Goal: Use online tool/utility: Use online tool/utility

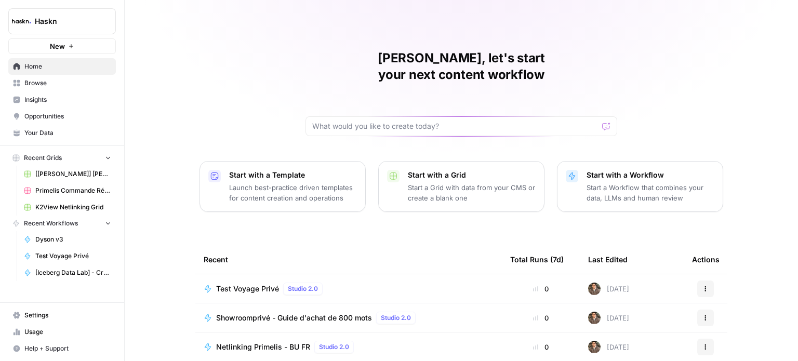
click at [67, 87] on span "Browse" at bounding box center [67, 82] width 87 height 9
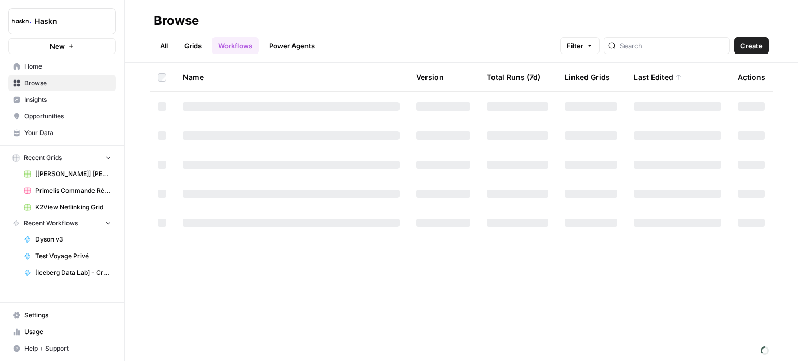
click at [187, 49] on link "Grids" at bounding box center [193, 45] width 30 height 17
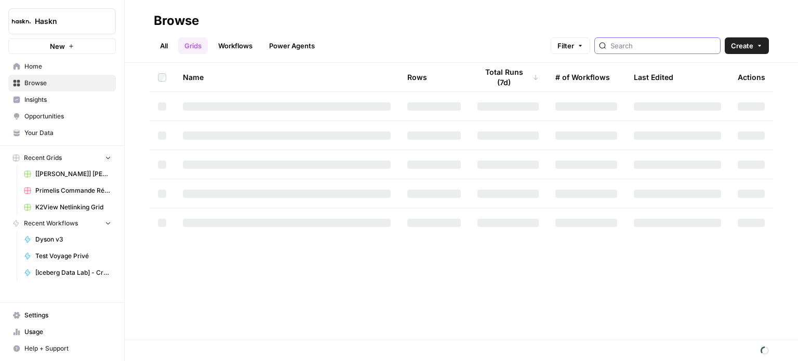
click at [657, 47] on input "search" at bounding box center [664, 46] width 106 height 10
type input "fnaim"
click at [165, 44] on link "All" at bounding box center [164, 45] width 20 height 17
click at [672, 44] on input "search" at bounding box center [664, 46] width 106 height 10
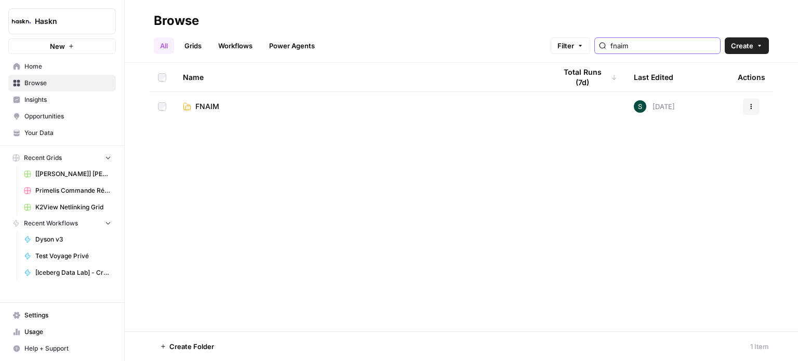
type input "fnaim"
click at [201, 107] on span "FNAIM" at bounding box center [207, 106] width 24 height 10
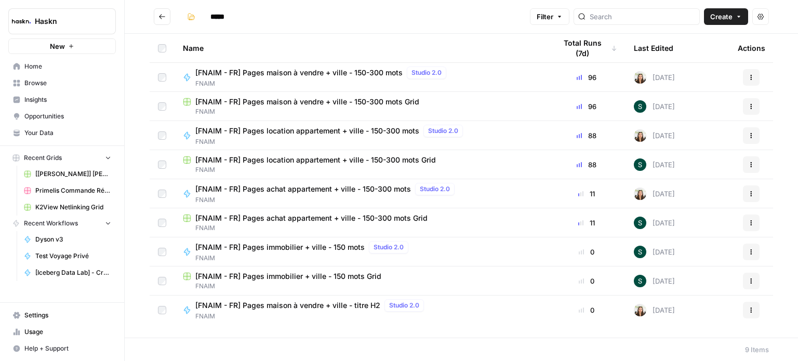
click at [333, 162] on span "[FNAIM - FR] Pages location appartement + ville - 150-300 mots Grid" at bounding box center [315, 160] width 241 height 10
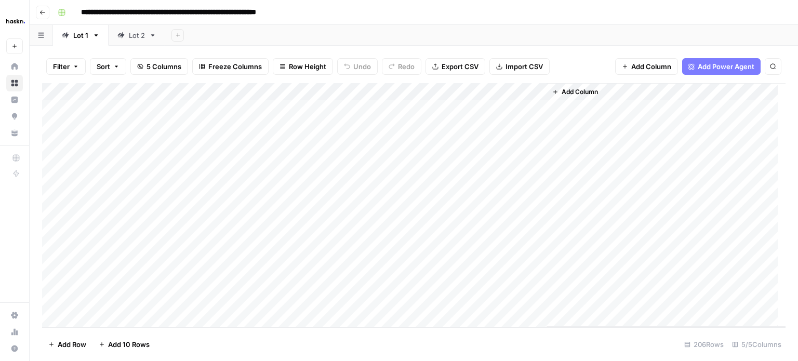
click at [124, 35] on div "Lot 2" at bounding box center [131, 35] width 28 height 10
click at [503, 107] on div "Add Column" at bounding box center [414, 205] width 744 height 244
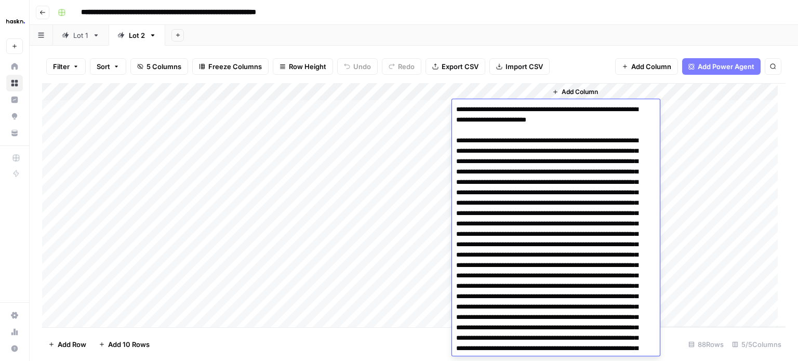
click at [570, 232] on textarea at bounding box center [552, 270] width 200 height 337
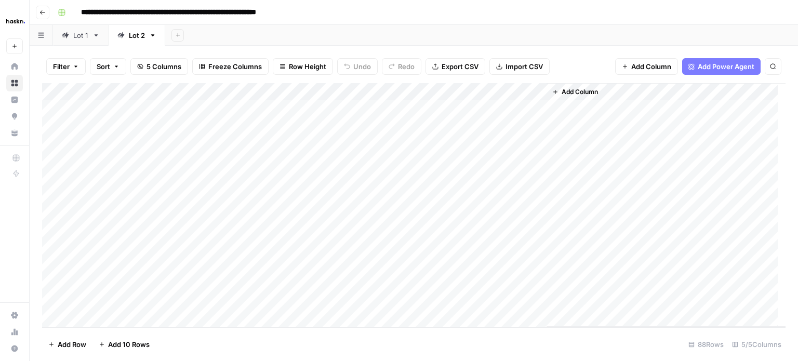
click at [716, 190] on div "Add Column" at bounding box center [666, 205] width 239 height 244
click at [503, 140] on div "Add Column" at bounding box center [414, 205] width 744 height 244
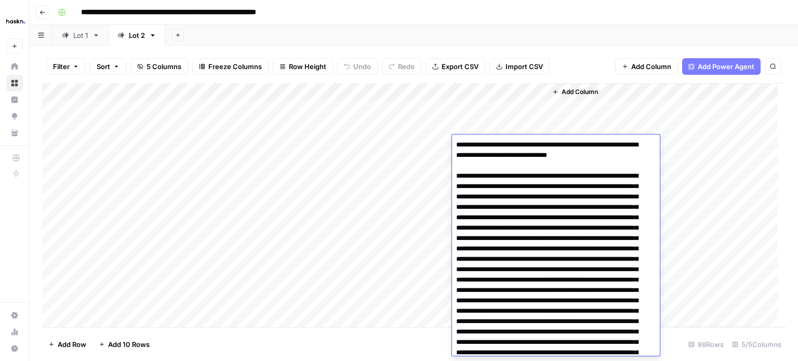
click at [708, 182] on div "Add Column" at bounding box center [666, 205] width 239 height 244
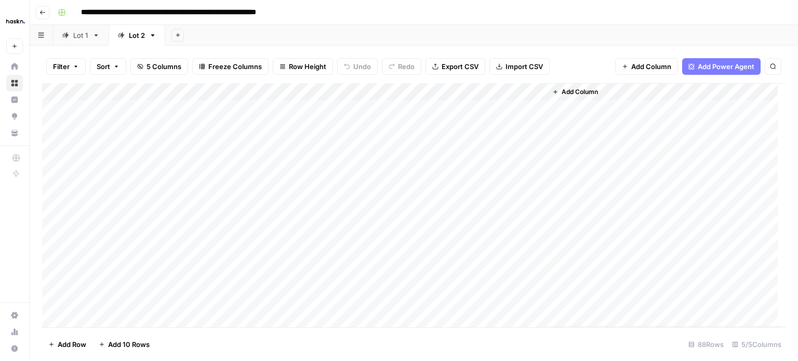
click at [492, 201] on div "Add Column" at bounding box center [414, 205] width 744 height 244
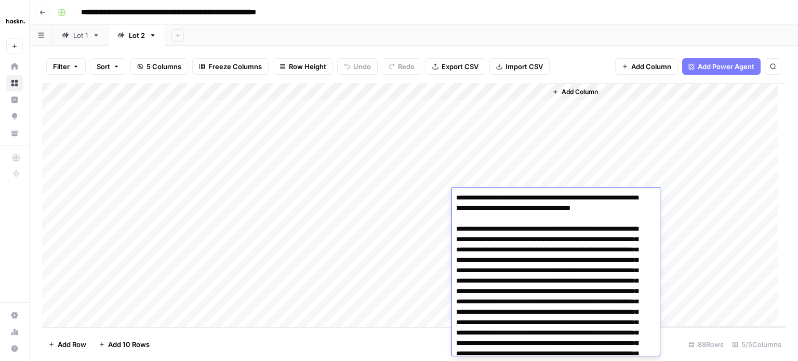
click at [715, 219] on div "Add Column" at bounding box center [666, 205] width 239 height 244
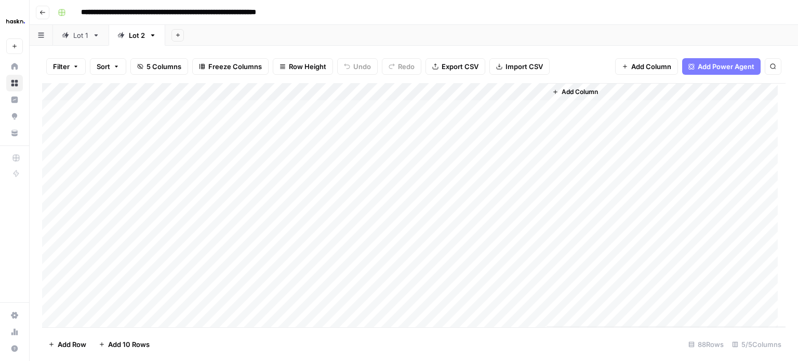
click at [489, 247] on div "Add Column" at bounding box center [414, 205] width 744 height 244
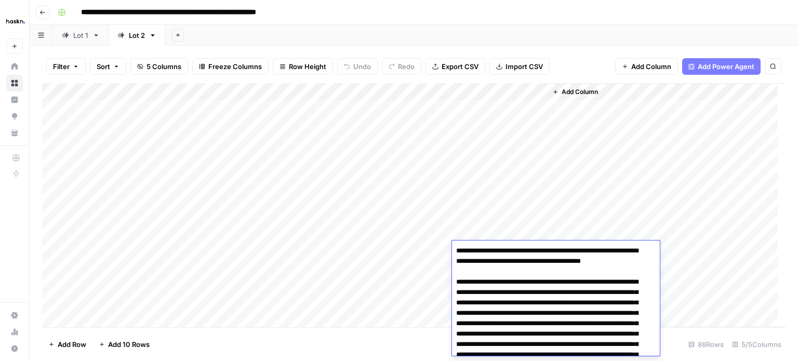
click at [580, 191] on div "Add Column" at bounding box center [666, 205] width 239 height 244
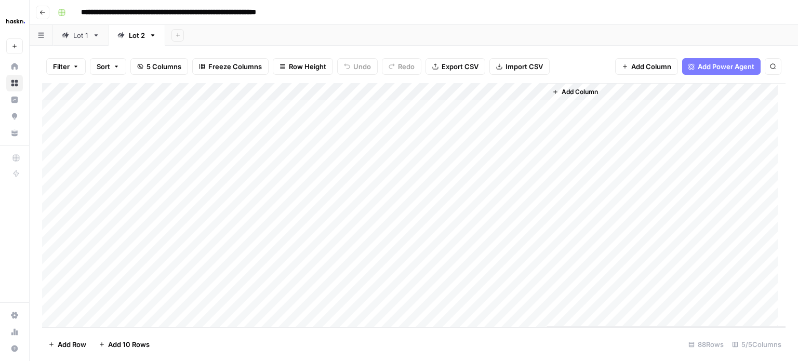
click at [500, 107] on div "Add Column" at bounding box center [414, 205] width 744 height 244
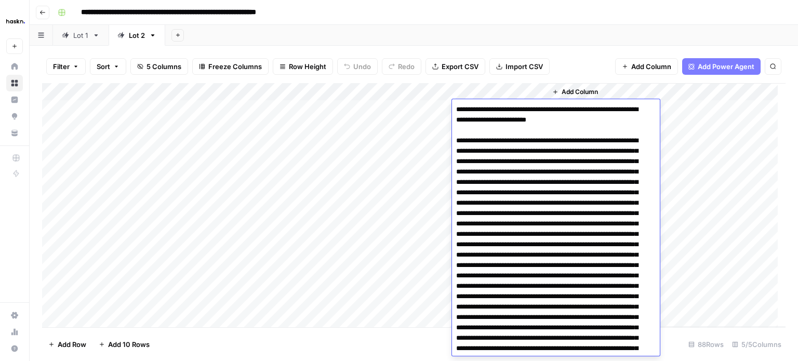
click at [717, 178] on div "Add Column" at bounding box center [666, 205] width 239 height 244
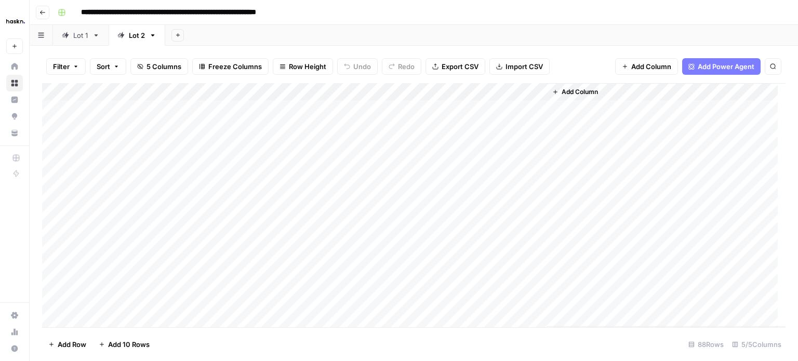
click at [508, 130] on div "Add Column" at bounding box center [414, 205] width 744 height 244
click at [511, 111] on div "Add Column" at bounding box center [414, 205] width 744 height 244
click at [428, 108] on div "Add Column" at bounding box center [414, 205] width 744 height 244
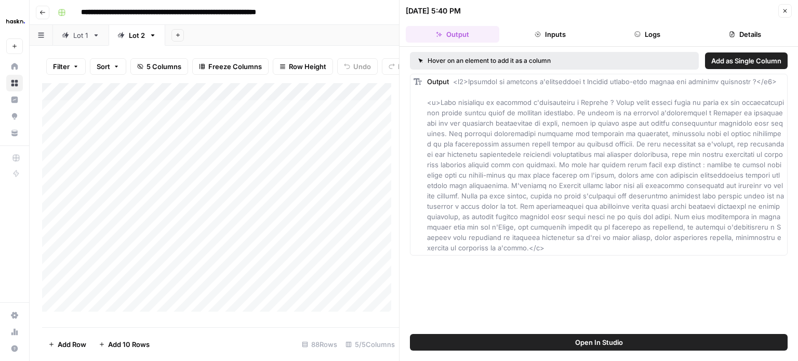
click at [580, 33] on button "Inputs" at bounding box center [551, 34] width 94 height 17
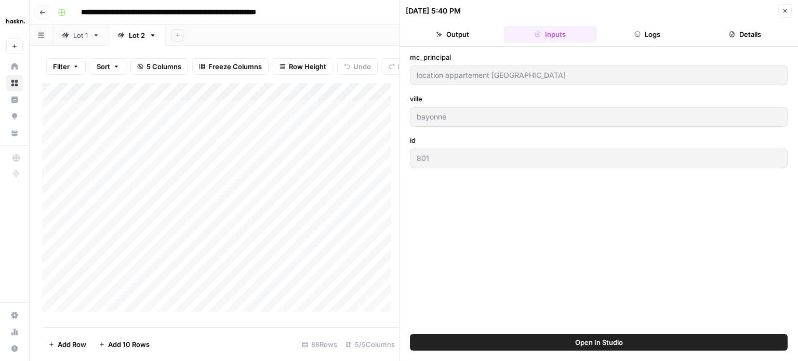
click at [648, 34] on button "Logs" at bounding box center [648, 34] width 94 height 17
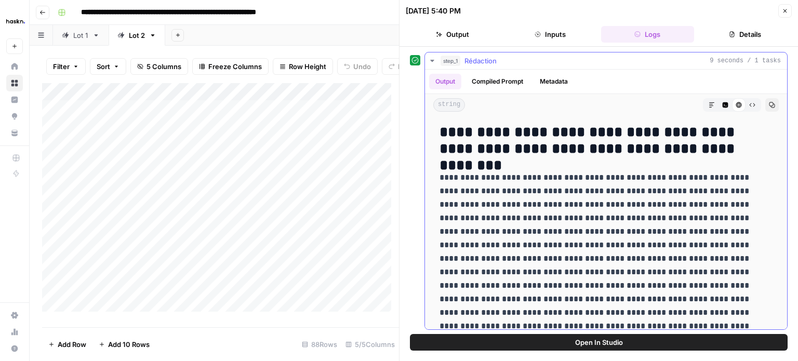
click at [493, 83] on button "Compiled Prompt" at bounding box center [498, 82] width 64 height 16
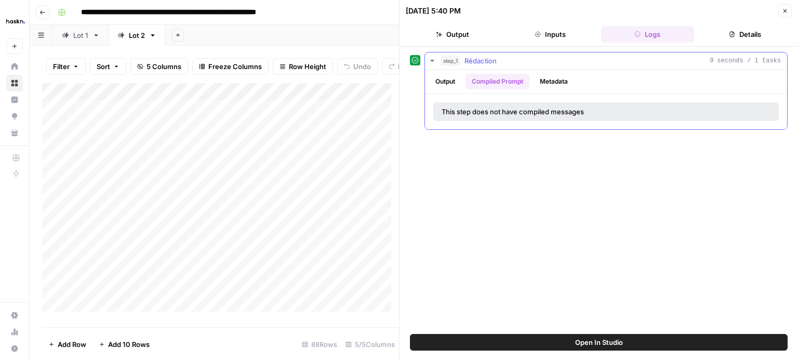
click at [557, 85] on button "Metadata" at bounding box center [554, 82] width 41 height 16
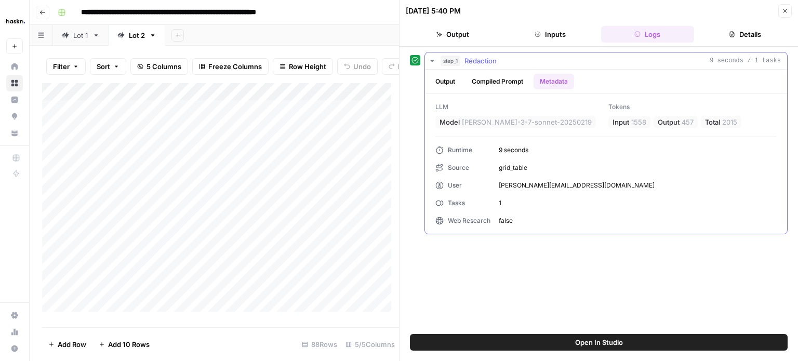
click at [497, 84] on button "Compiled Prompt" at bounding box center [498, 82] width 64 height 16
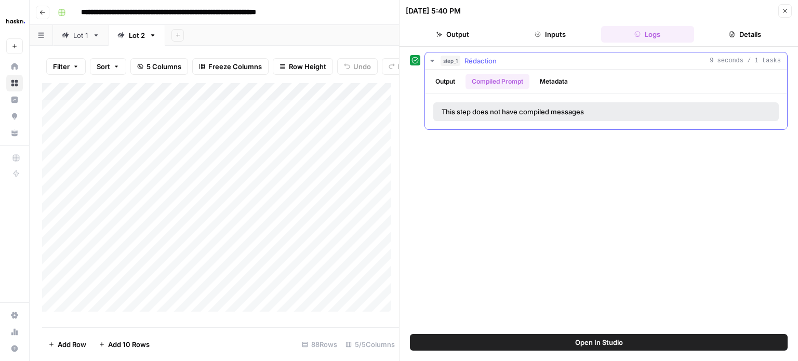
click at [445, 83] on button "Output" at bounding box center [445, 82] width 32 height 16
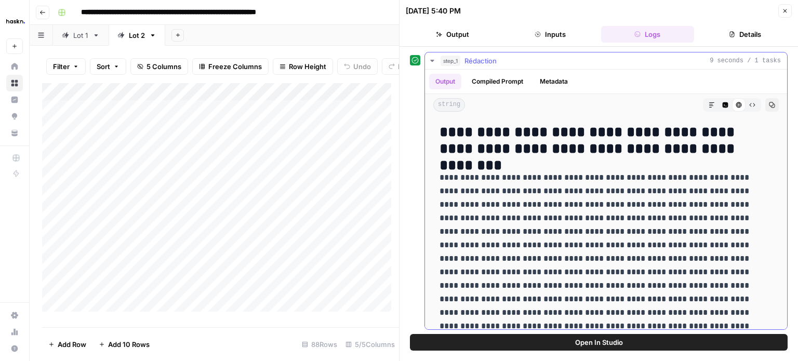
click at [657, 61] on div "step_1 Rédaction 9 seconds / 1 tasks" at bounding box center [611, 61] width 340 height 10
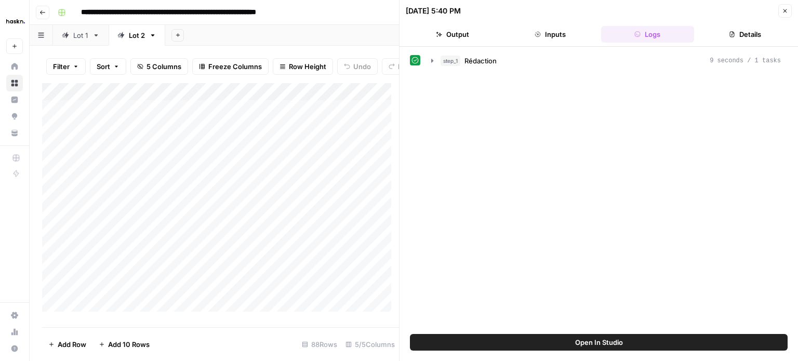
click at [782, 13] on icon "button" at bounding box center [785, 11] width 6 height 6
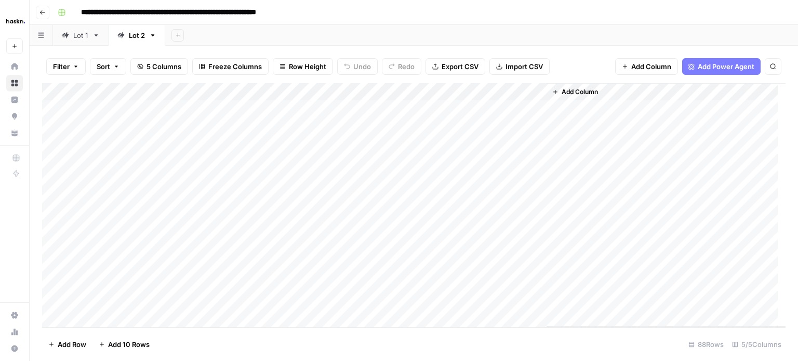
click at [415, 86] on div "Add Column" at bounding box center [414, 205] width 744 height 244
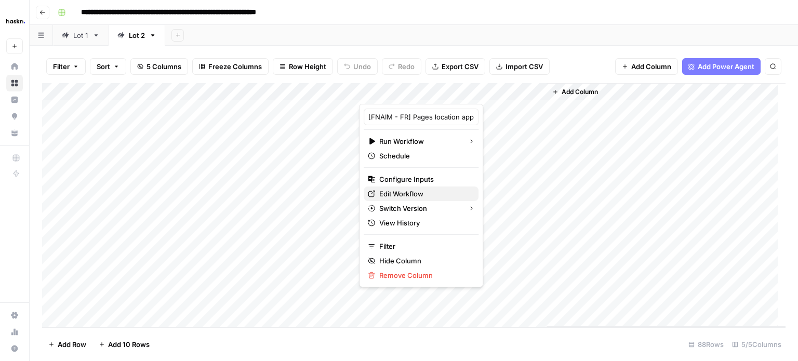
click at [415, 193] on span "Edit Workflow" at bounding box center [424, 194] width 91 height 10
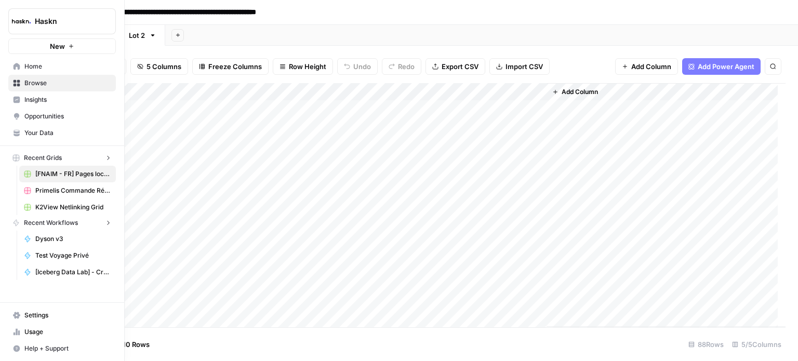
click at [17, 69] on icon at bounding box center [17, 66] width 7 height 7
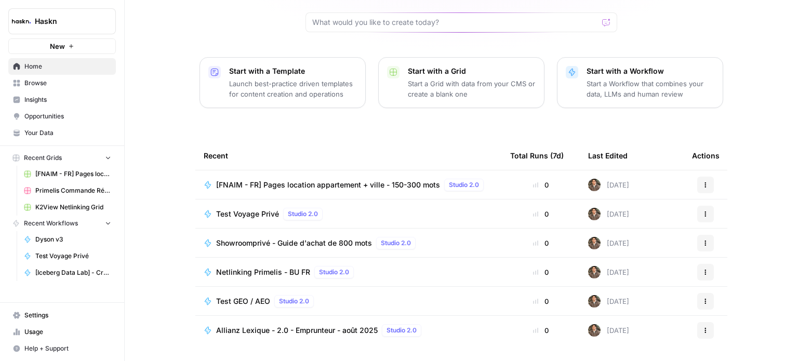
scroll to position [116, 0]
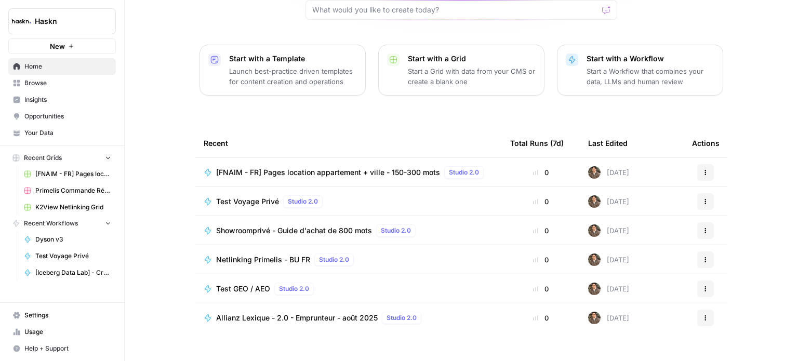
click at [57, 83] on span "Browse" at bounding box center [67, 82] width 87 height 9
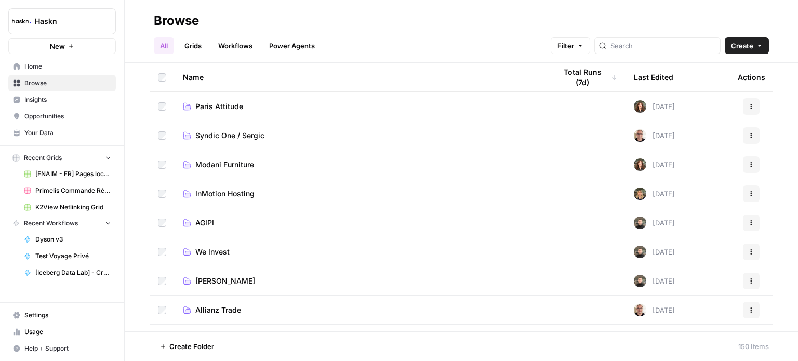
click at [267, 39] on link "Power Agents" at bounding box center [292, 45] width 58 height 17
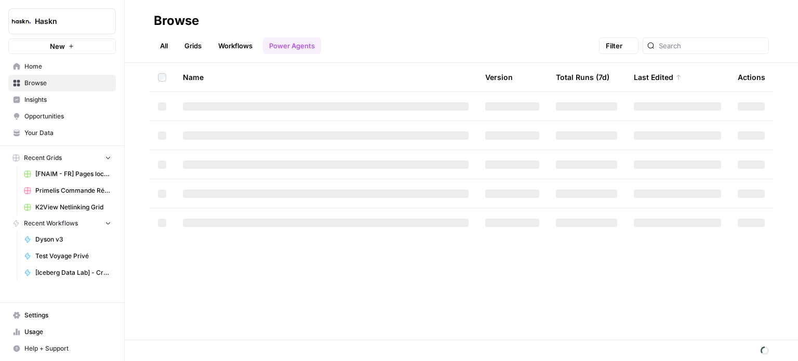
click at [238, 42] on link "Workflows" at bounding box center [235, 45] width 47 height 17
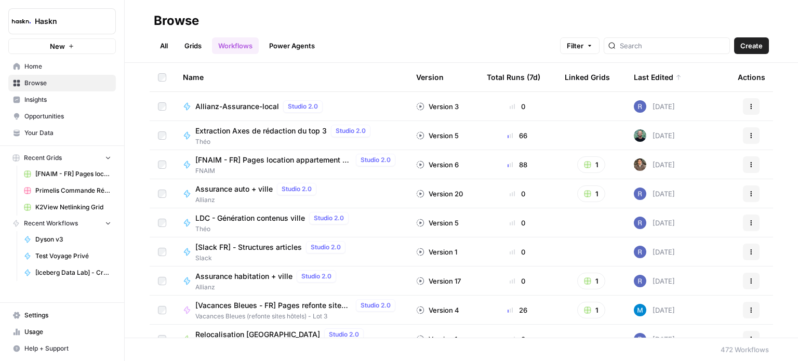
click at [291, 128] on span "Extraction Axes de rédaction du top 3" at bounding box center [260, 131] width 131 height 10
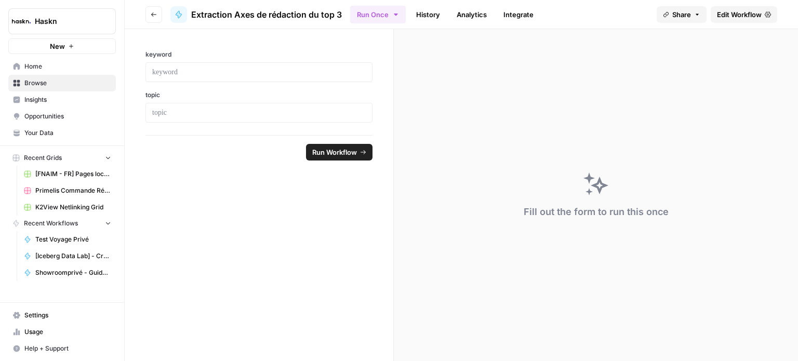
click at [426, 10] on link "History" at bounding box center [428, 14] width 36 height 17
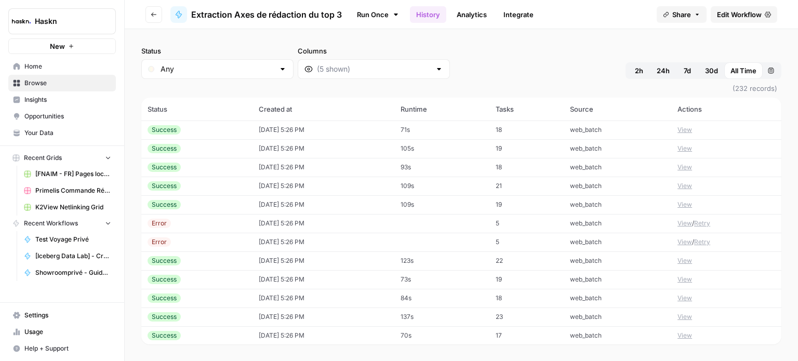
click at [322, 123] on td "[DATE] 5:26 PM" at bounding box center [324, 130] width 142 height 19
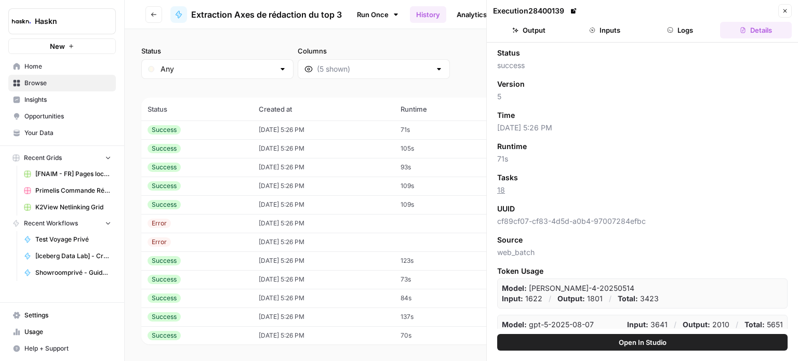
click at [665, 23] on button "Logs" at bounding box center [681, 30] width 72 height 17
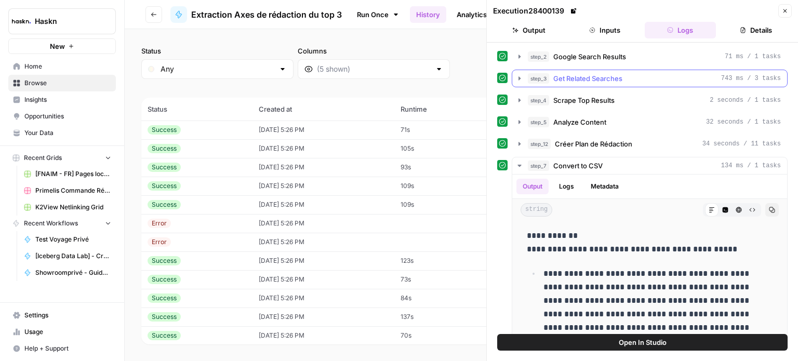
click at [633, 75] on div "step_3 Get Related Searches 743 ms / 3 tasks" at bounding box center [654, 78] width 253 height 10
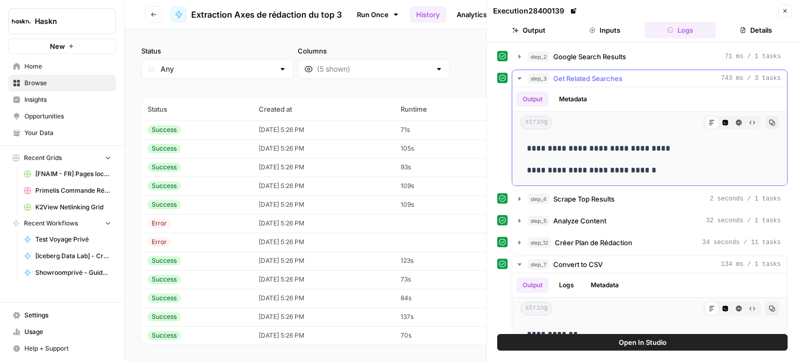
click at [632, 73] on div "step_3 Get Related Searches 743 ms / 3 tasks" at bounding box center [654, 78] width 253 height 10
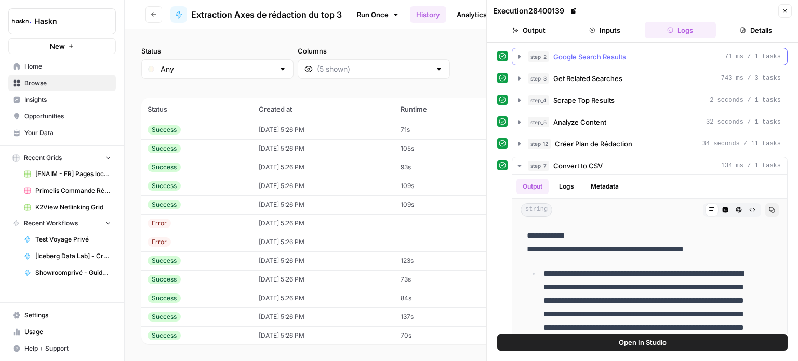
click at [638, 55] on div "step_2 Google Search Results 71 ms / 1 tasks" at bounding box center [654, 56] width 253 height 10
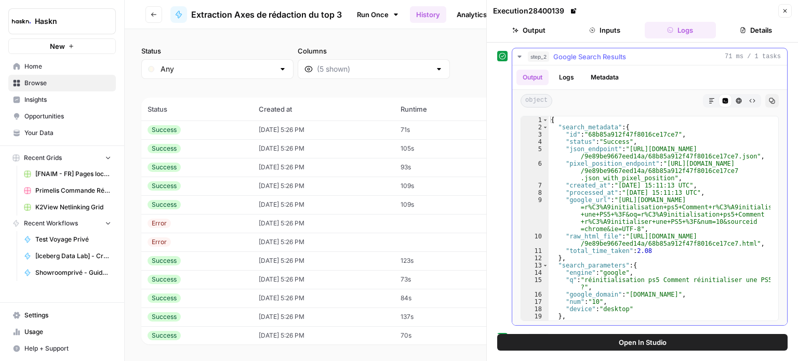
click at [572, 80] on button "Logs" at bounding box center [567, 78] width 28 height 16
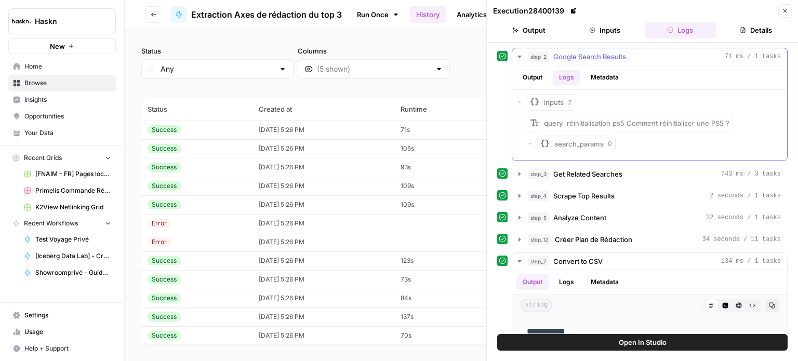
click at [579, 144] on span "search_params" at bounding box center [579, 144] width 49 height 10
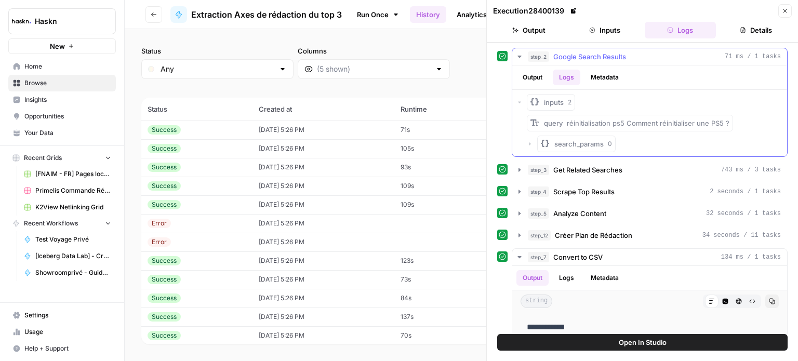
click at [562, 145] on span "search_params" at bounding box center [579, 144] width 49 height 10
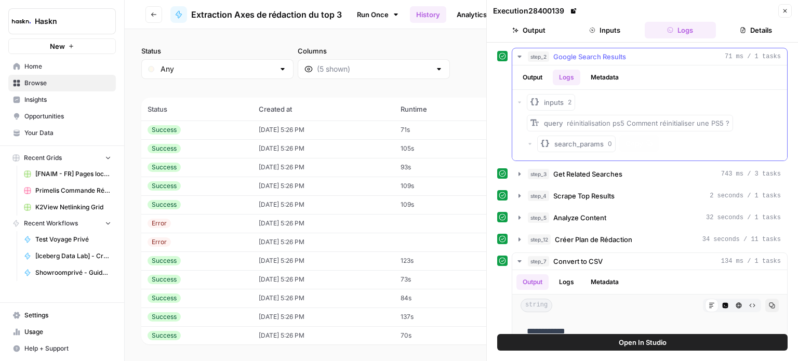
click at [538, 145] on button "search_params 0" at bounding box center [576, 144] width 78 height 17
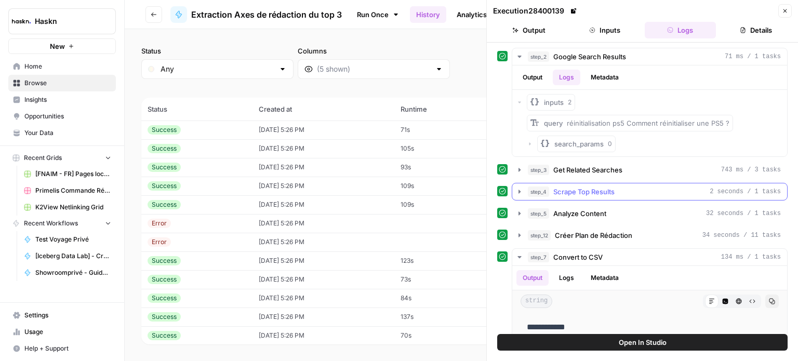
click at [612, 188] on span "Scrape Top Results" at bounding box center [584, 192] width 61 height 10
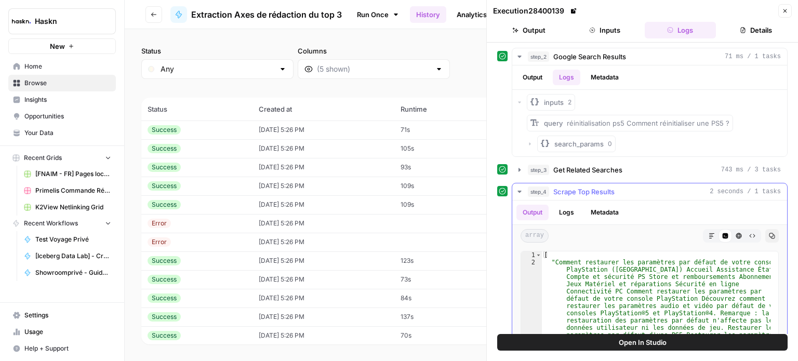
click at [613, 188] on span "Scrape Top Results" at bounding box center [584, 192] width 61 height 10
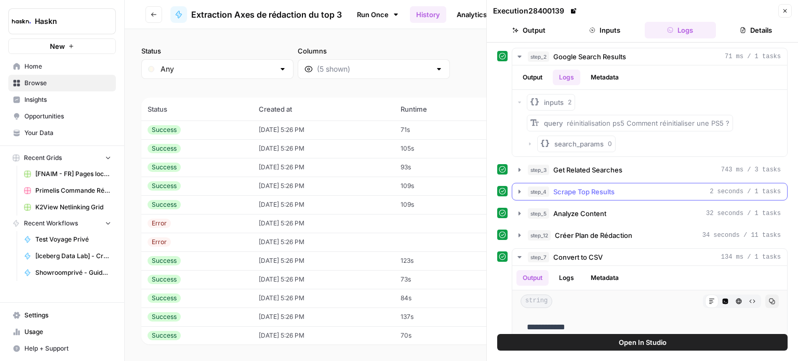
click at [613, 188] on span "Scrape Top Results" at bounding box center [584, 192] width 61 height 10
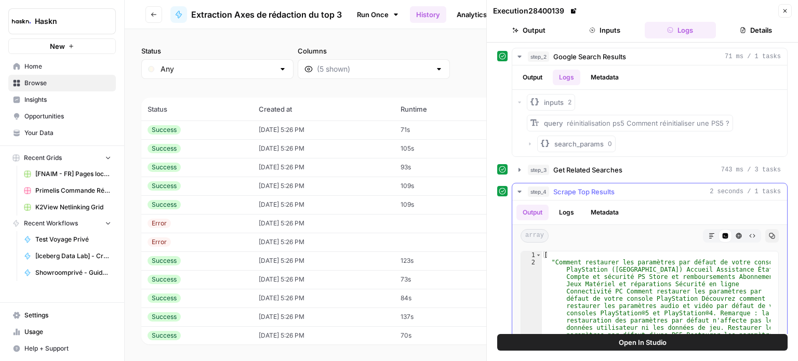
click at [613, 188] on span "Scrape Top Results" at bounding box center [584, 192] width 61 height 10
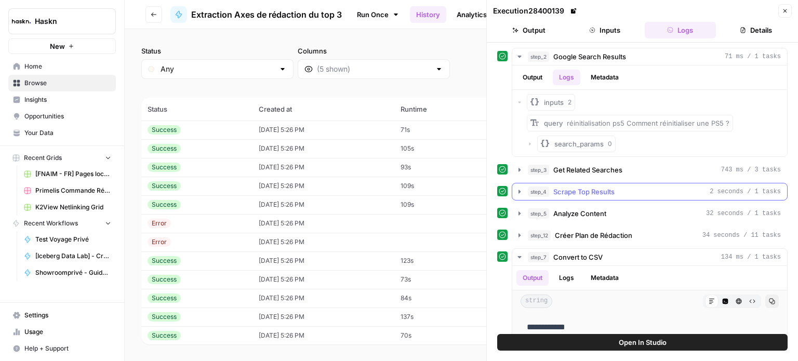
scroll to position [52, 0]
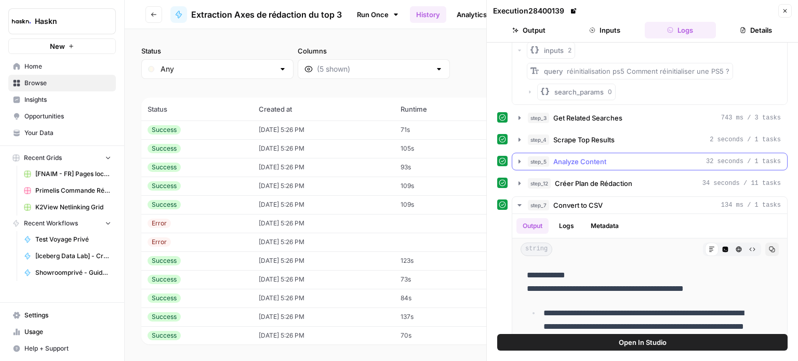
click at [610, 160] on div "step_5 Analyze Content 32 seconds / 1 tasks" at bounding box center [654, 161] width 253 height 10
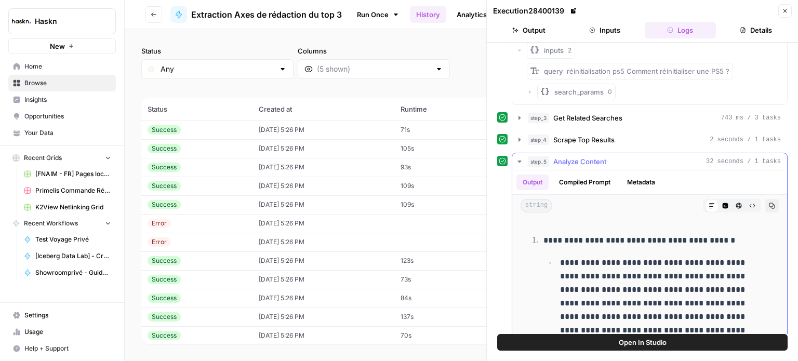
click at [610, 160] on div "step_5 Analyze Content 32 seconds / 1 tasks" at bounding box center [654, 161] width 253 height 10
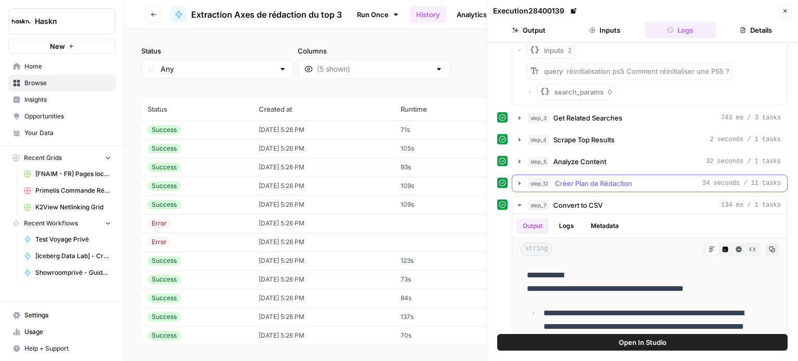
click at [602, 181] on span "Créer Plan de Rédaction" at bounding box center [593, 183] width 77 height 10
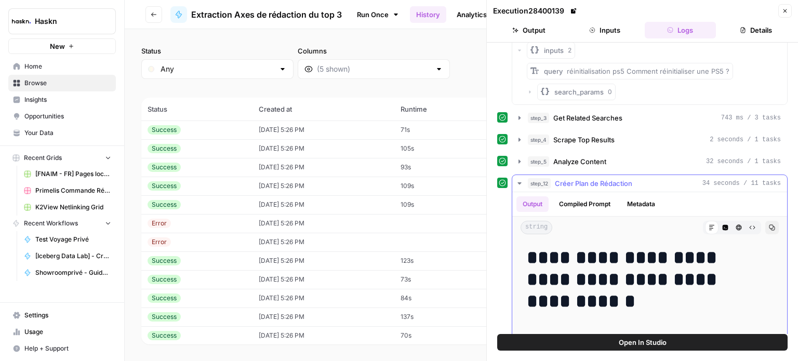
click at [604, 182] on span "Créer Plan de Rédaction" at bounding box center [593, 183] width 77 height 10
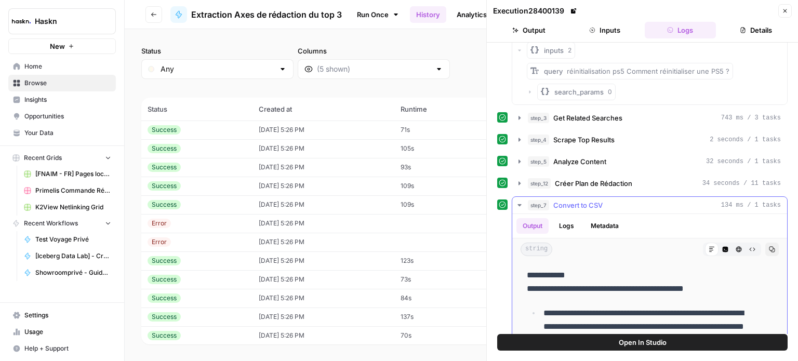
click at [626, 200] on div "step_7 Convert to CSV 134 ms / 1 tasks" at bounding box center [654, 205] width 253 height 10
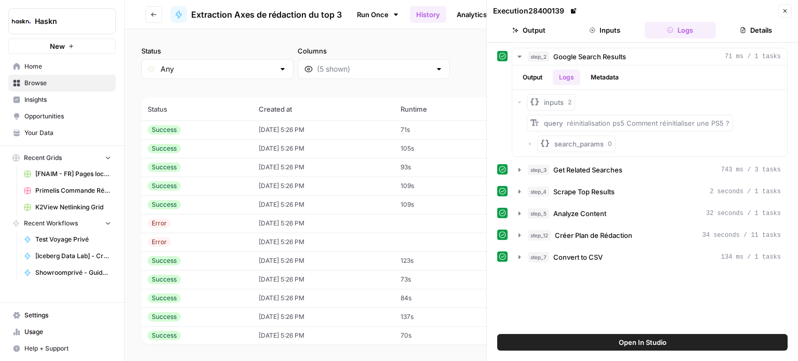
scroll to position [0, 0]
click at [626, 200] on div "step_2 Google Search Results 71 ms / 1 tasks Output Logs Metadata inputs 2 quer…" at bounding box center [642, 157] width 291 height 218
click at [611, 257] on div "step_7 Convert to CSV 134 ms / 1 tasks" at bounding box center [654, 257] width 253 height 10
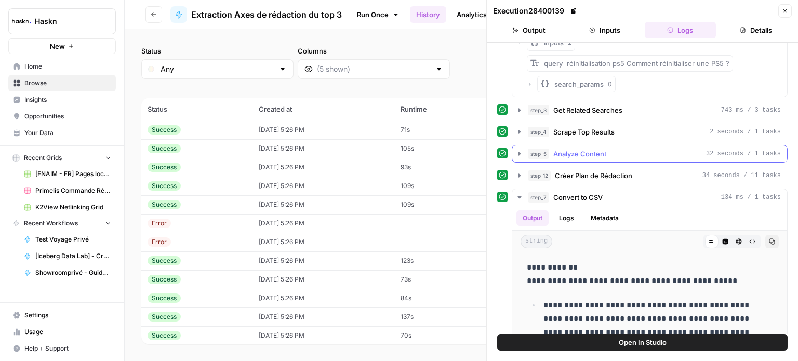
scroll to position [156, 0]
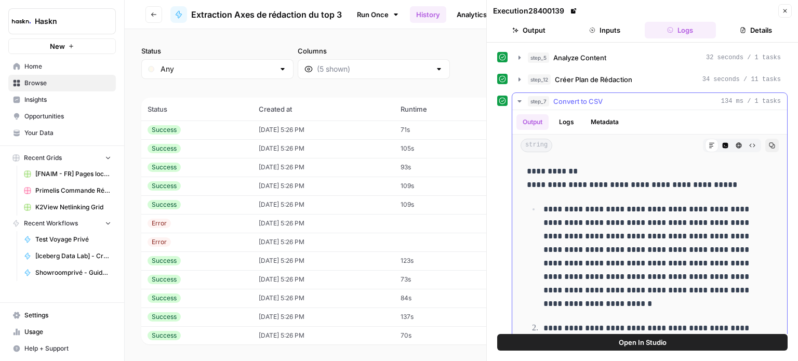
click at [749, 146] on icon "button" at bounding box center [752, 145] width 6 height 6
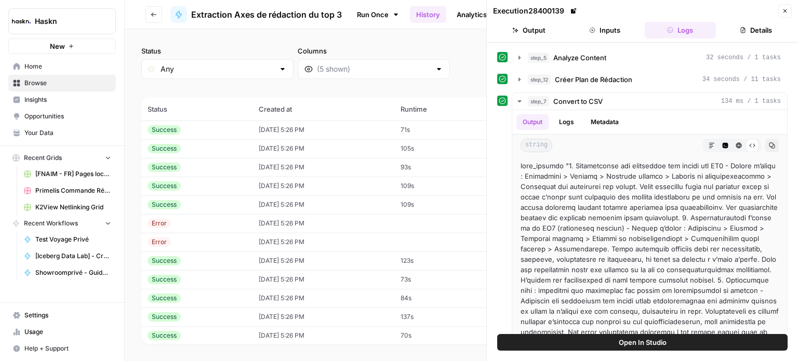
click at [151, 13] on icon "button" at bounding box center [154, 14] width 6 height 6
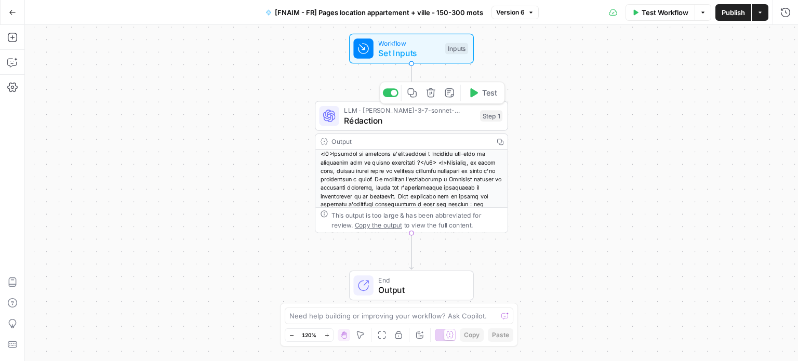
click at [425, 115] on span "Rédaction" at bounding box center [409, 120] width 131 height 12
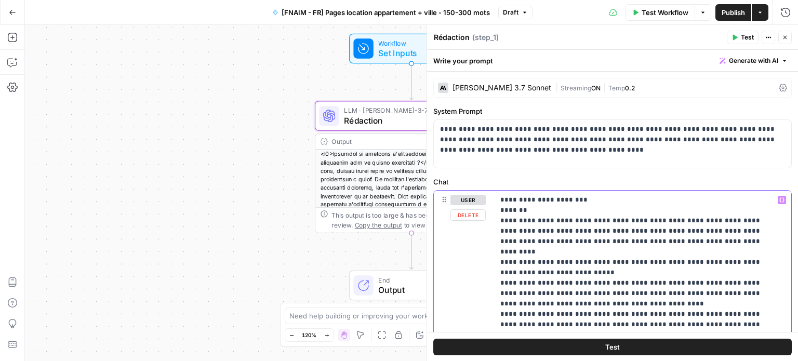
type input "quar"
click at [753, 177] on icon "button" at bounding box center [749, 176] width 5 height 5
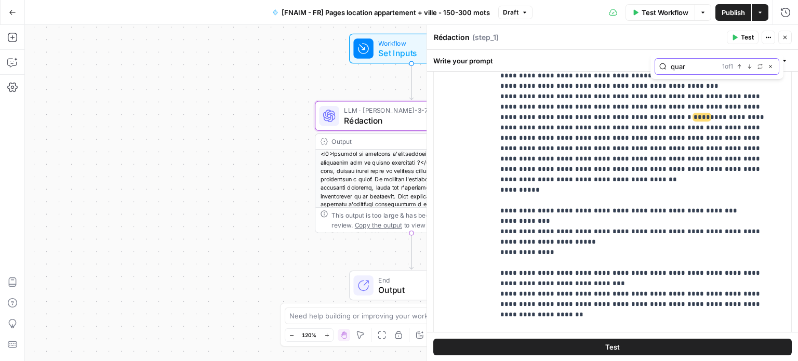
scroll to position [427, 0]
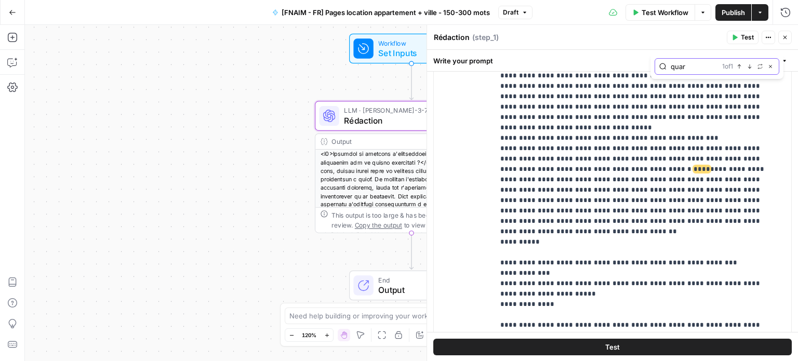
click at [771, 66] on icon "button" at bounding box center [770, 66] width 5 height 5
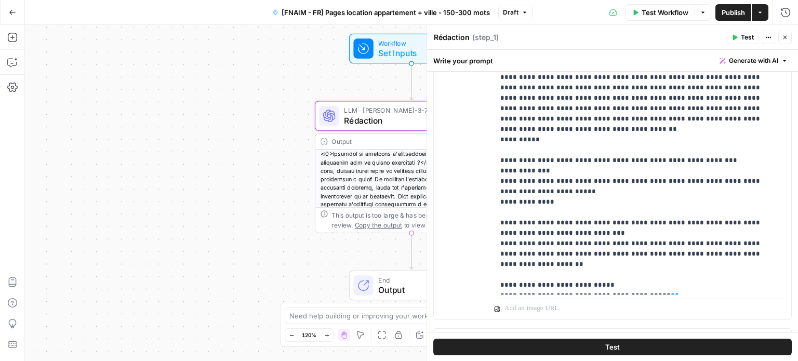
scroll to position [321, 0]
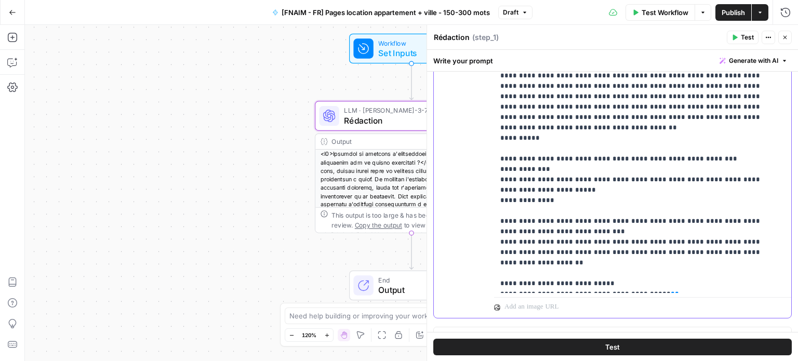
drag, startPoint x: 504, startPoint y: 119, endPoint x: 536, endPoint y: 124, distance: 32.6
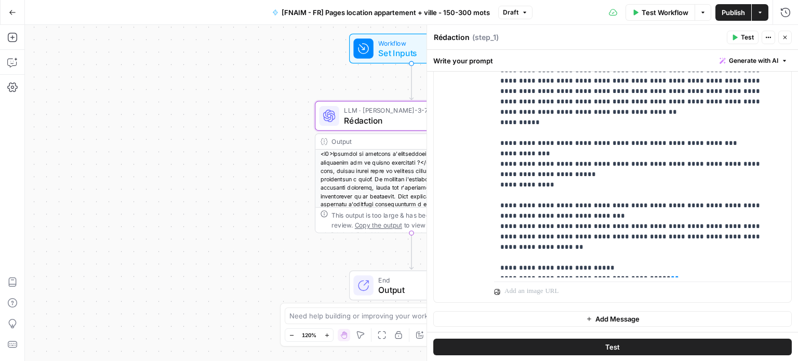
click at [785, 39] on icon "button" at bounding box center [785, 37] width 6 height 6
